Goal: Find specific page/section: Find specific page/section

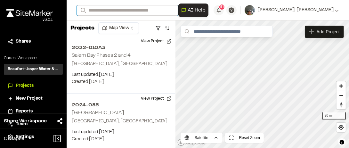
click at [93, 10] on input "Search" at bounding box center [128, 10] width 102 height 11
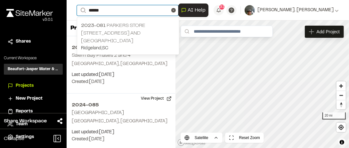
type input "******"
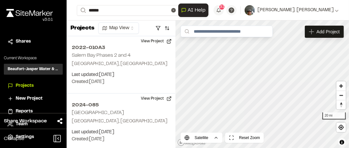
click at [129, 26] on p "2023-081 Parkers Store [STREET_ADDRESS][GEOGRAPHIC_DATA]" at bounding box center [128, 33] width 94 height 23
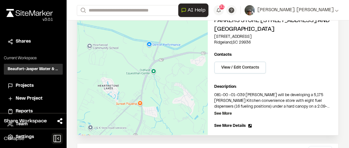
click at [58, 138] on icon at bounding box center [57, 138] width 11 height 11
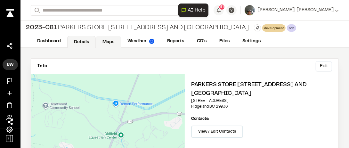
click at [106, 41] on link "Maps" at bounding box center [108, 42] width 25 height 12
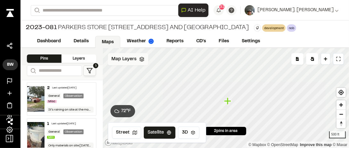
click at [142, 61] on polyline at bounding box center [142, 60] width 4 height 1
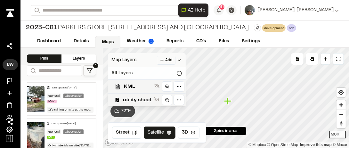
click at [178, 72] on icon at bounding box center [179, 73] width 5 height 5
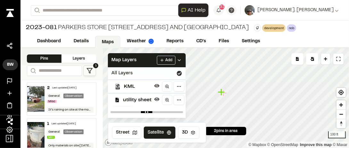
click at [146, 84] on span "KML" at bounding box center [138, 87] width 28 height 8
click at [148, 83] on span "KML" at bounding box center [138, 87] width 28 height 8
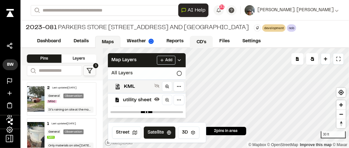
click at [199, 41] on link "CD's" at bounding box center [201, 42] width 23 height 12
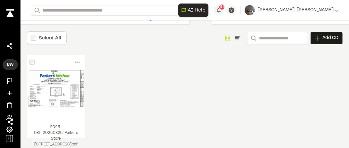
scroll to position [32, 0]
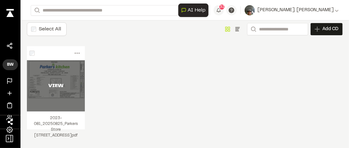
click at [45, 73] on div "VIEW" at bounding box center [56, 85] width 58 height 51
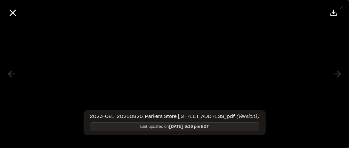
scroll to position [0, 18]
